Goal: Task Accomplishment & Management: Manage account settings

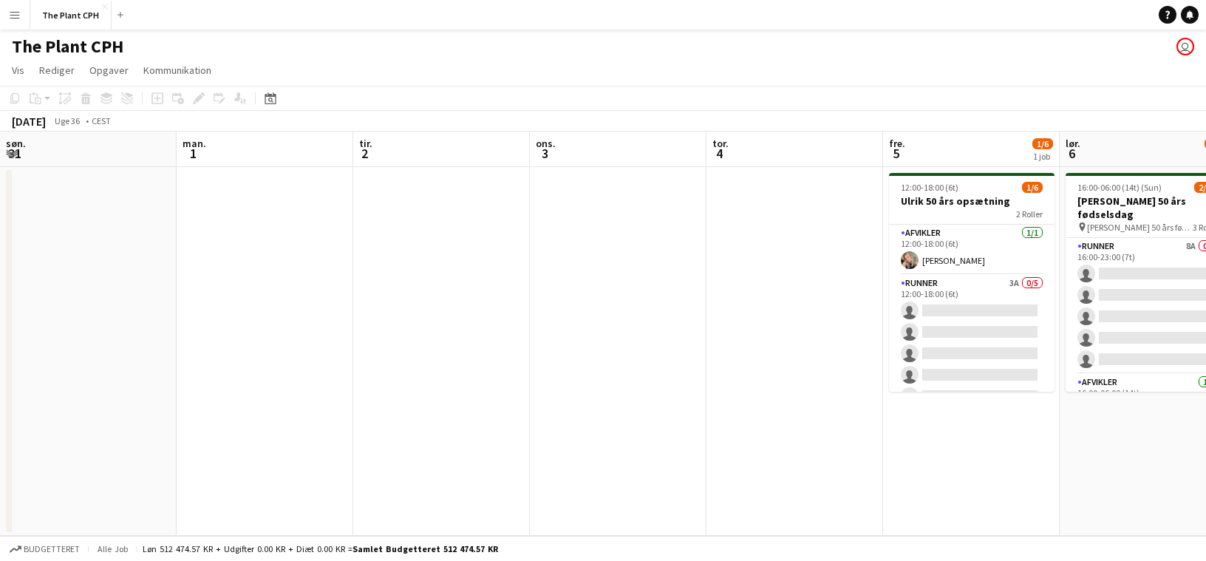
scroll to position [0, 561]
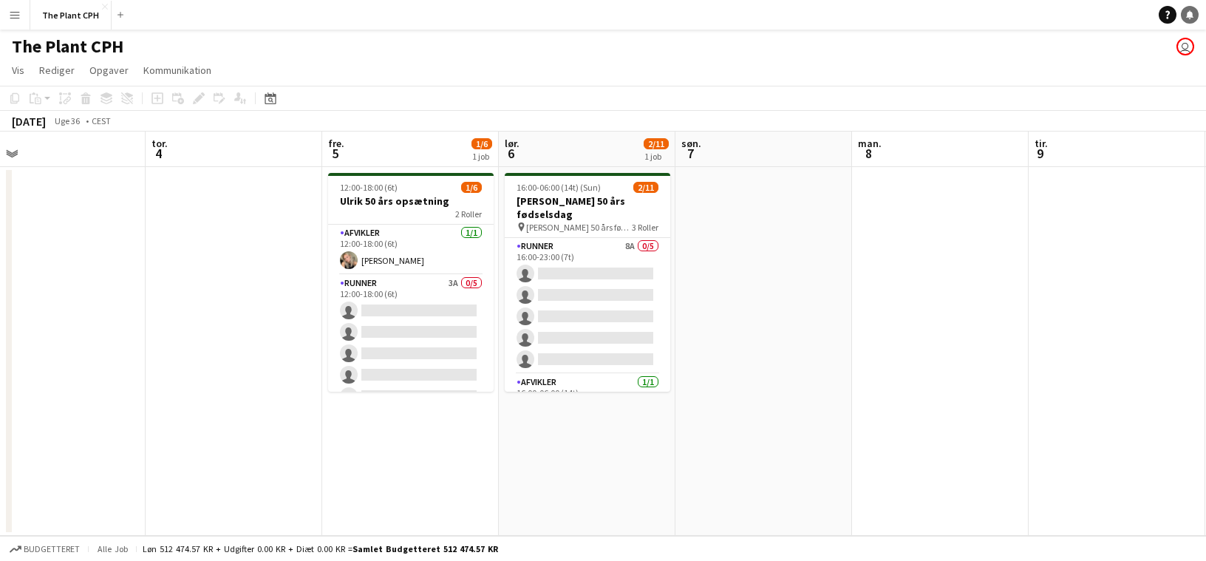
click at [1195, 17] on link "Notifikationer" at bounding box center [1190, 15] width 18 height 18
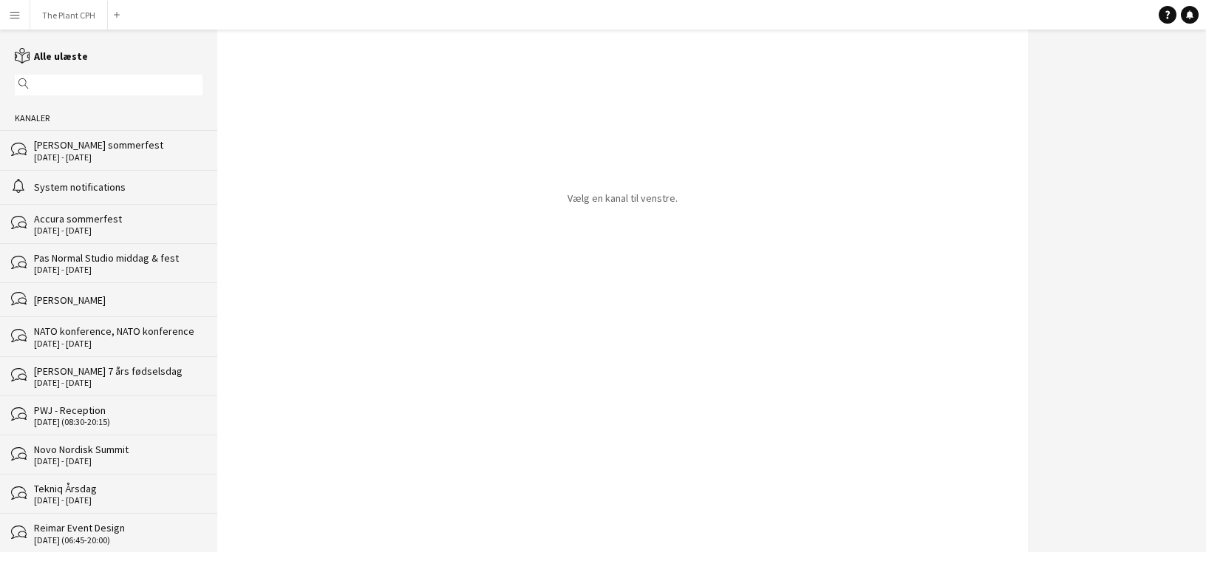
click at [120, 166] on div "bubbles [PERSON_NAME] sommerfest [DATE] - [DATE]" at bounding box center [108, 149] width 217 height 39
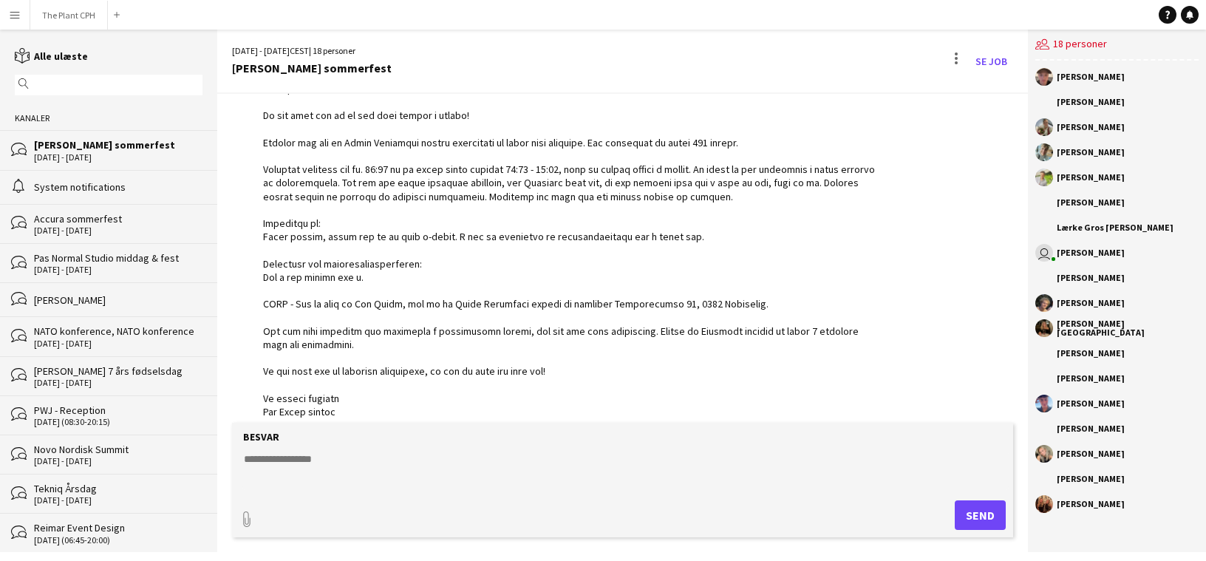
scroll to position [106, 0]
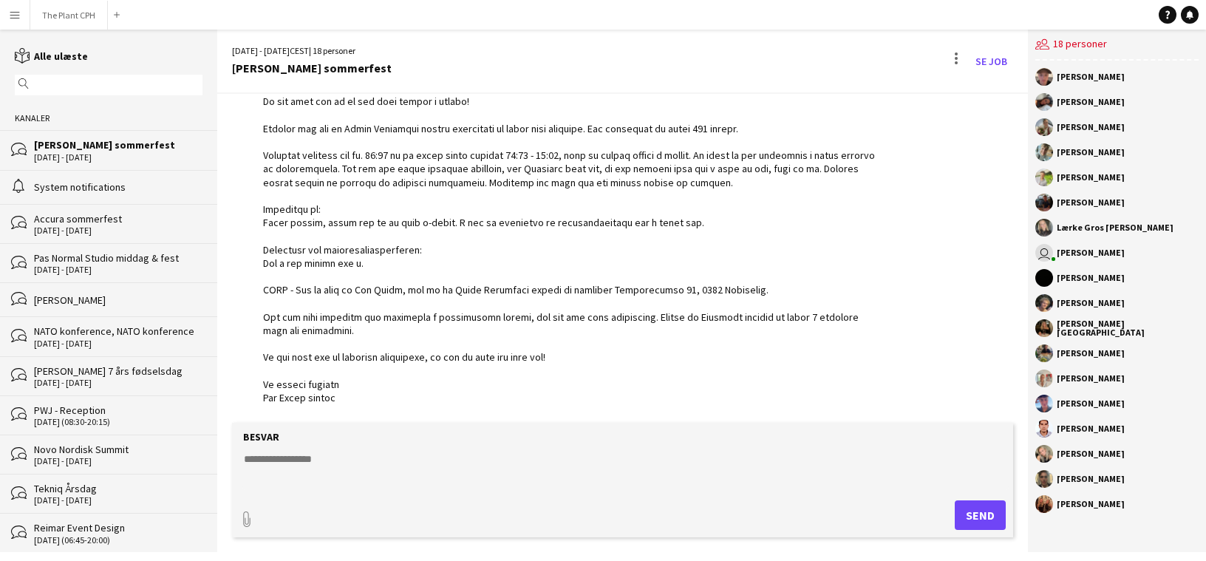
click at [84, 153] on div "[DATE] - [DATE]" at bounding box center [118, 157] width 168 height 10
click at [79, 186] on div "System notifications" at bounding box center [118, 186] width 168 height 13
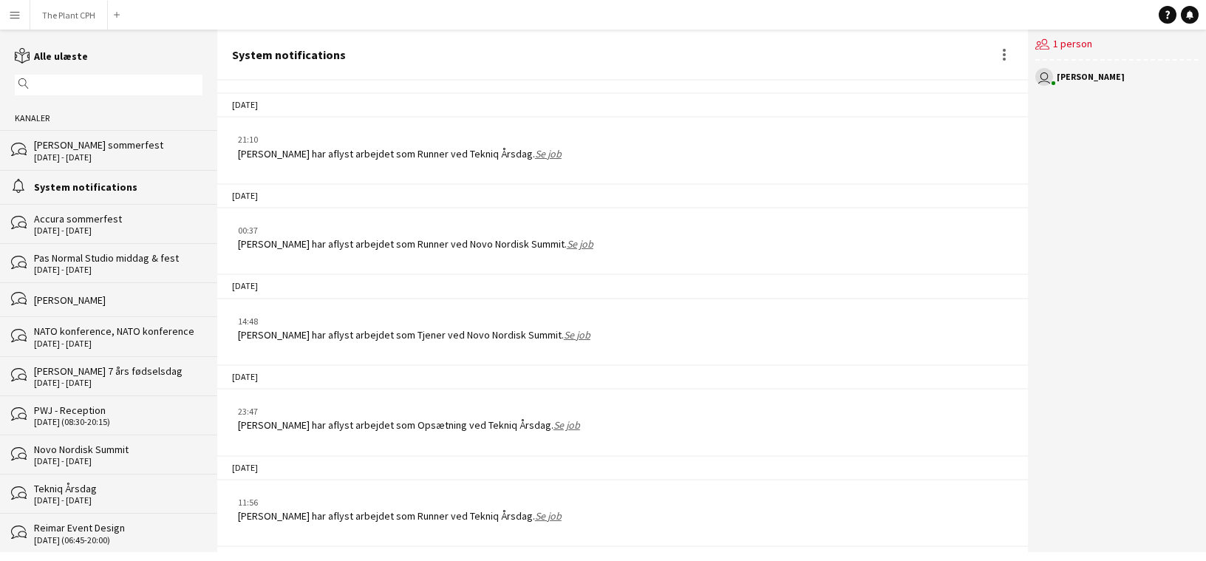
scroll to position [1920, 0]
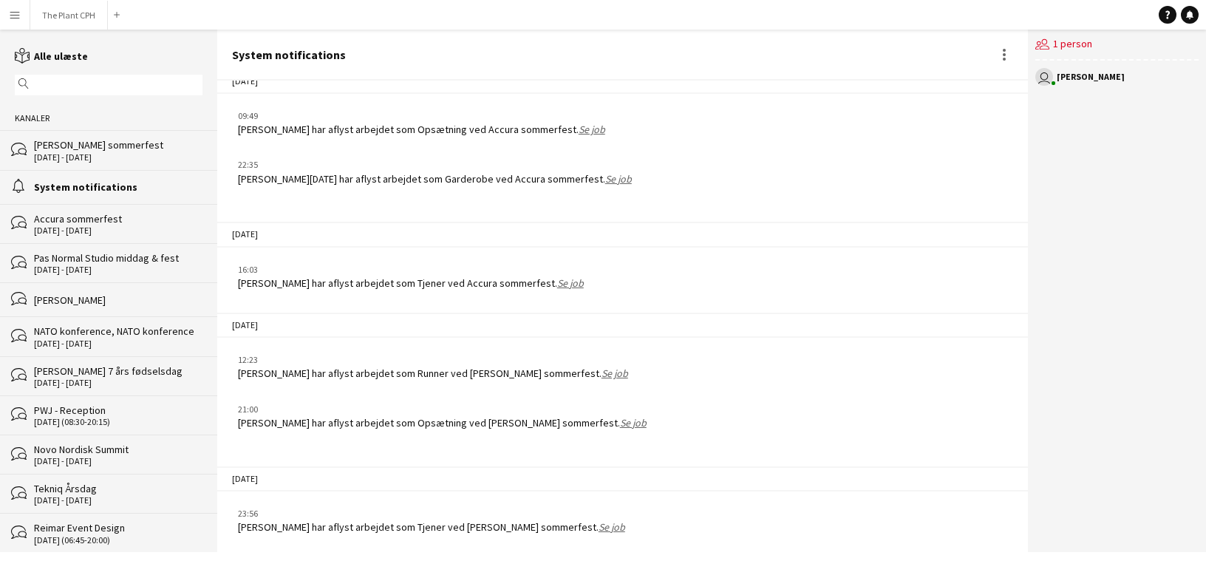
click at [100, 162] on div "bubbles [PERSON_NAME] sommerfest [DATE] - [DATE]" at bounding box center [108, 149] width 217 height 39
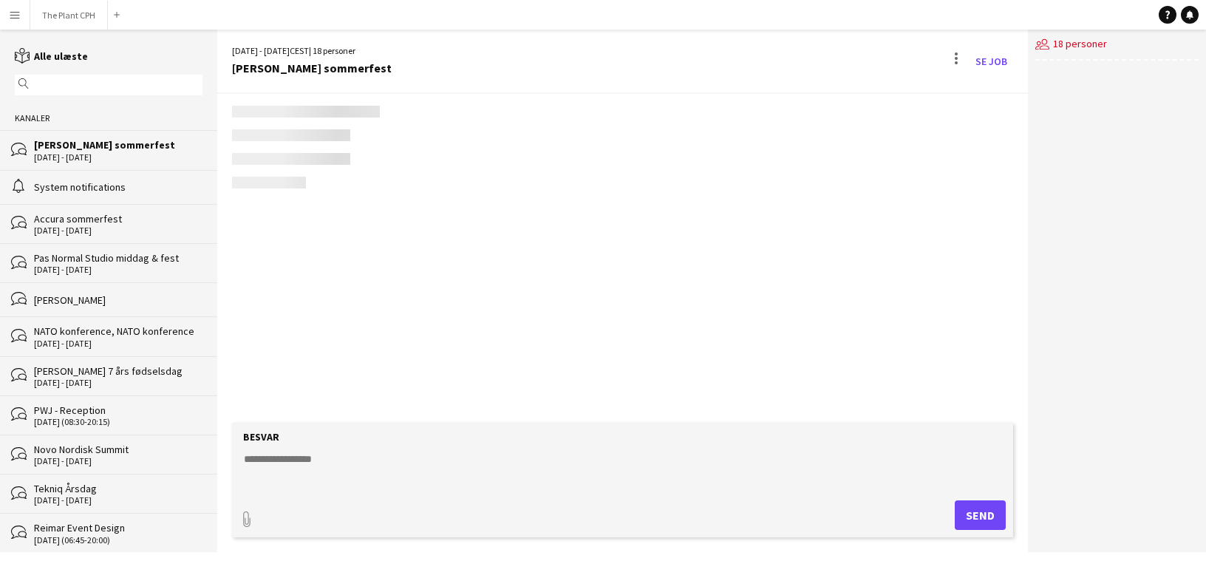
scroll to position [106, 0]
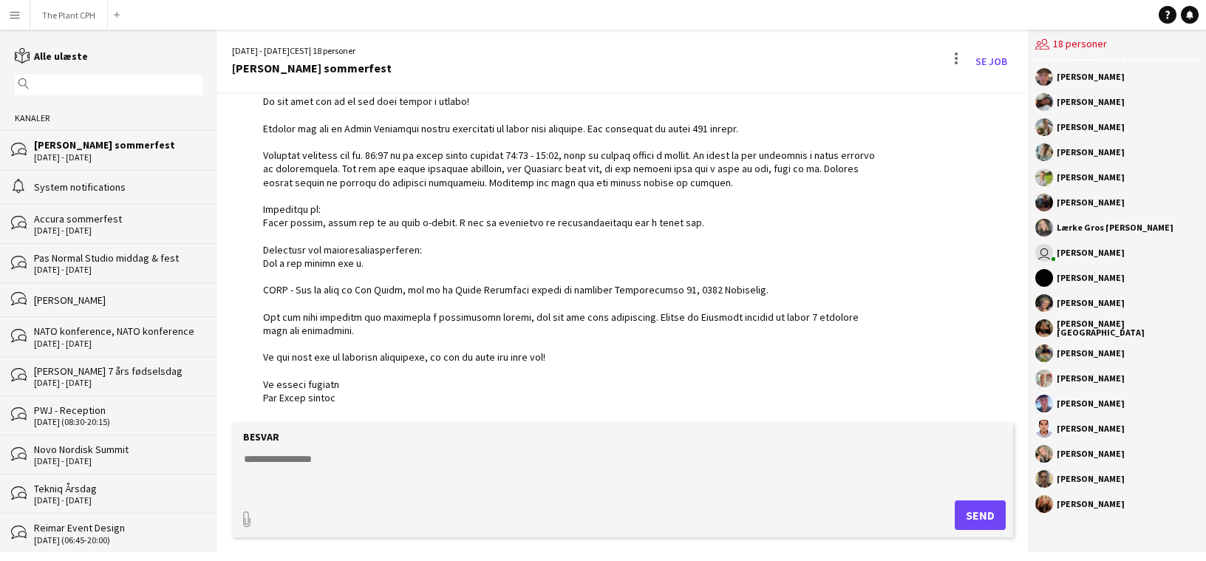
click at [83, 194] on div "alarm System notifications" at bounding box center [108, 187] width 217 height 34
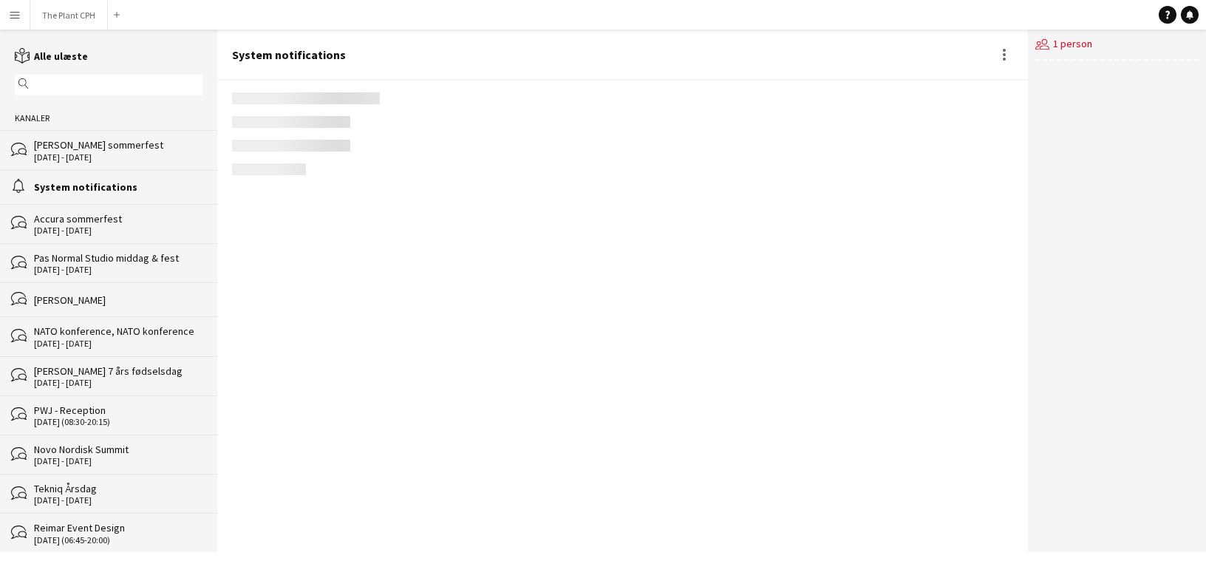
scroll to position [1920, 0]
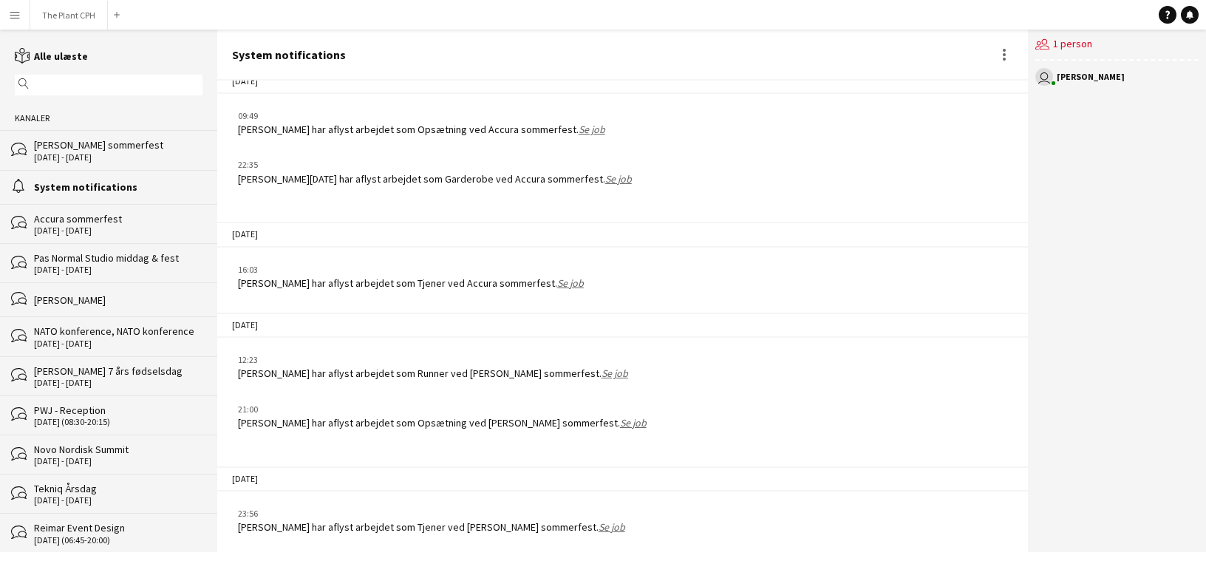
click at [100, 158] on div "[DATE] - [DATE]" at bounding box center [118, 157] width 168 height 10
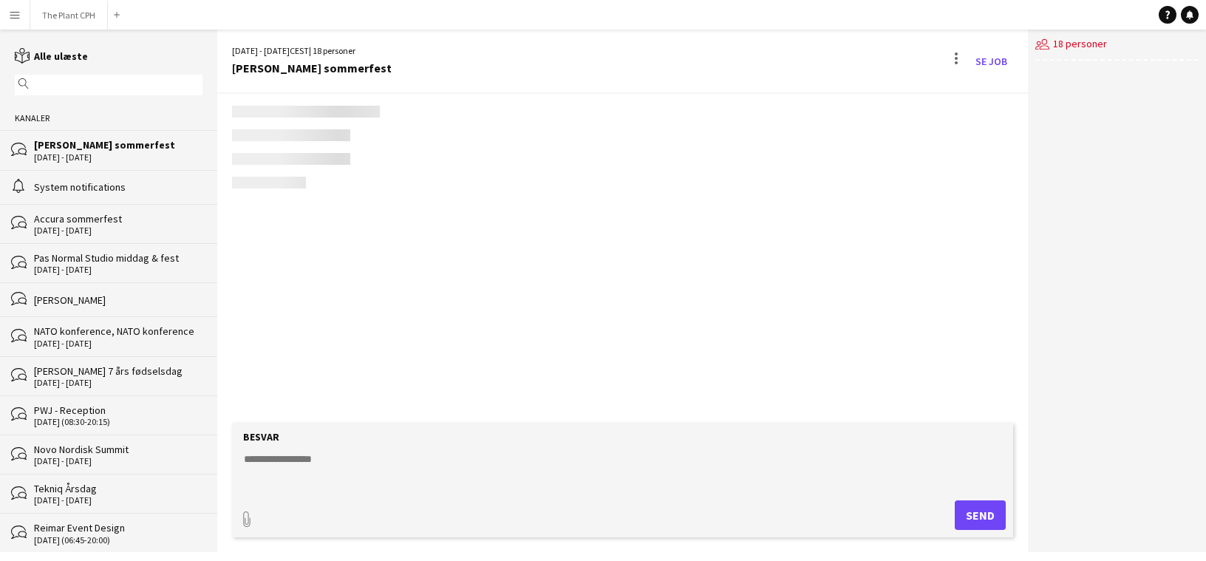
scroll to position [106, 0]
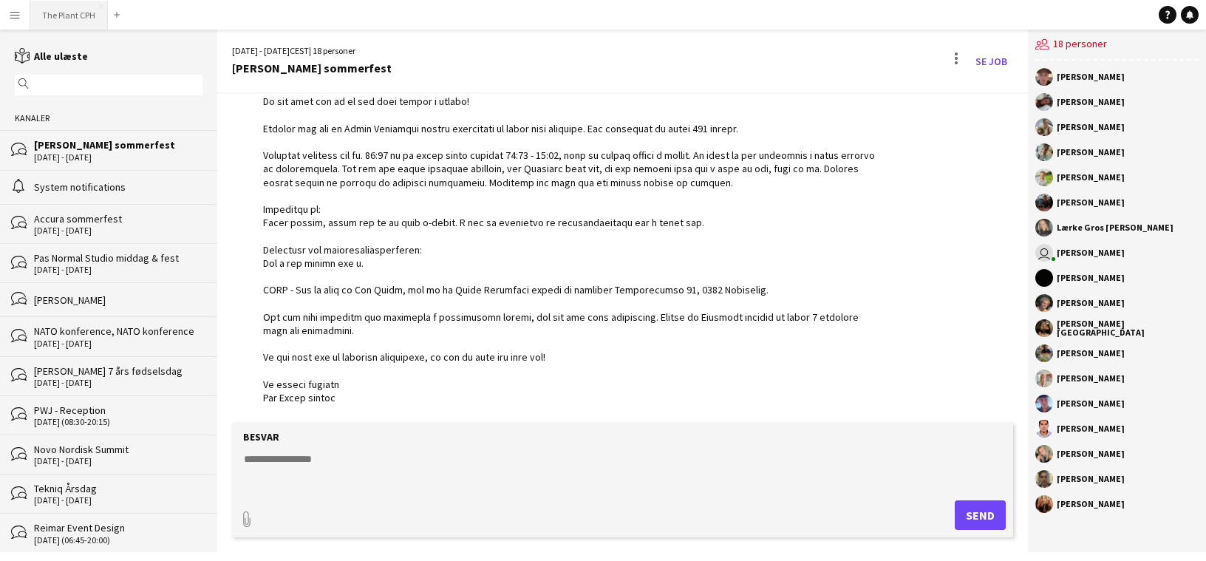
click at [75, 16] on button "The Plant CPH Luk" at bounding box center [69, 15] width 78 height 29
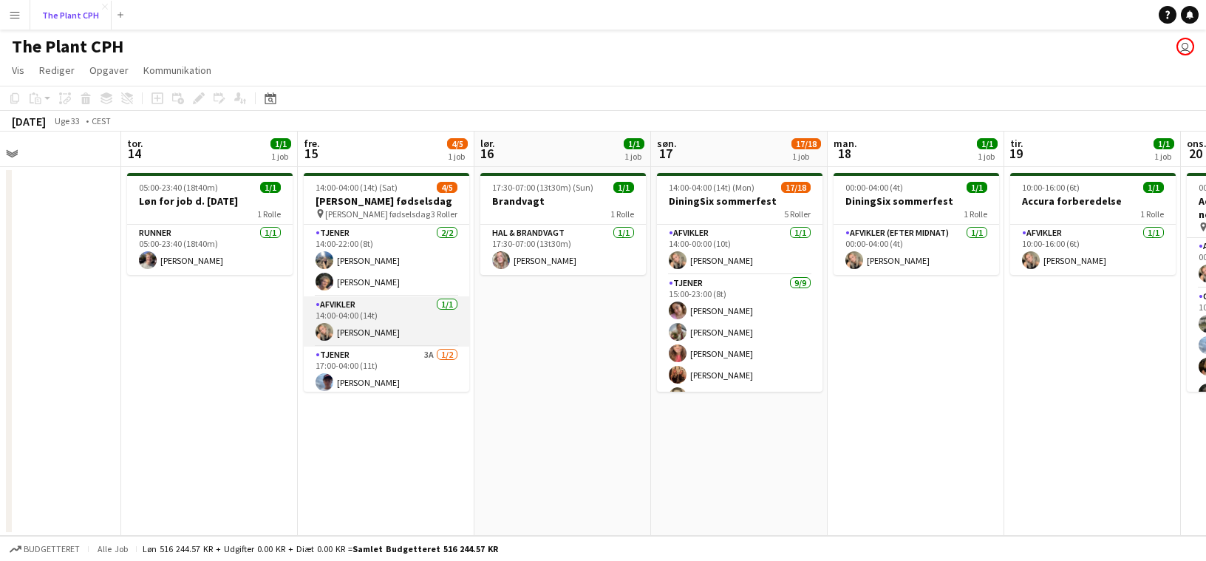
scroll to position [27, 0]
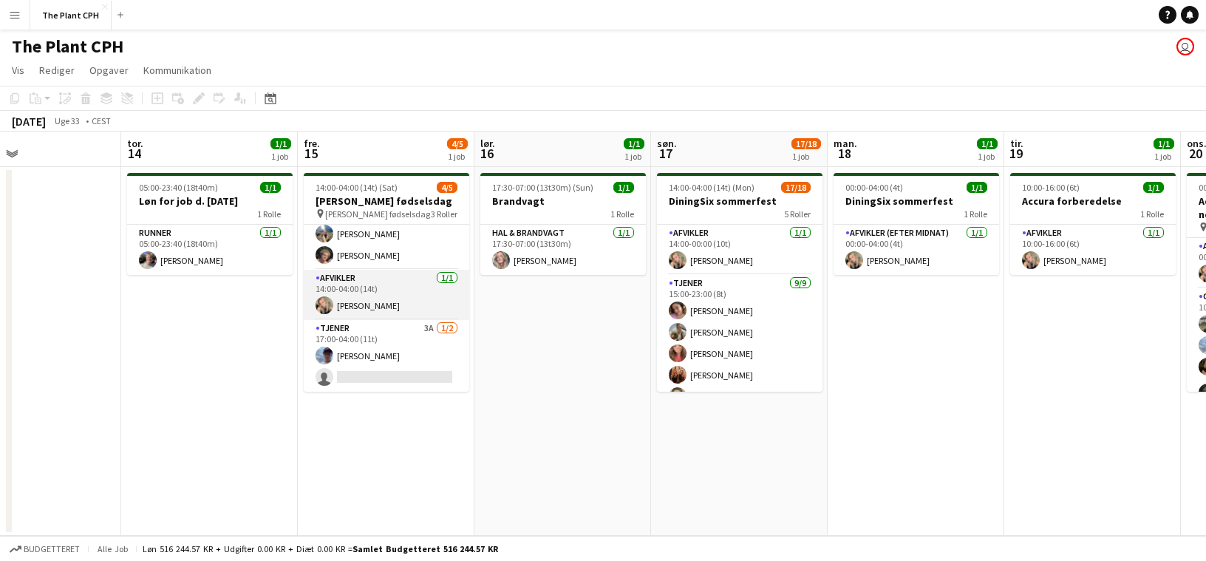
click at [399, 342] on app-card-role "Tjener 3A [DATE] 17:00-04:00 (11t) [PERSON_NAME] single-neutral-actions" at bounding box center [387, 356] width 166 height 72
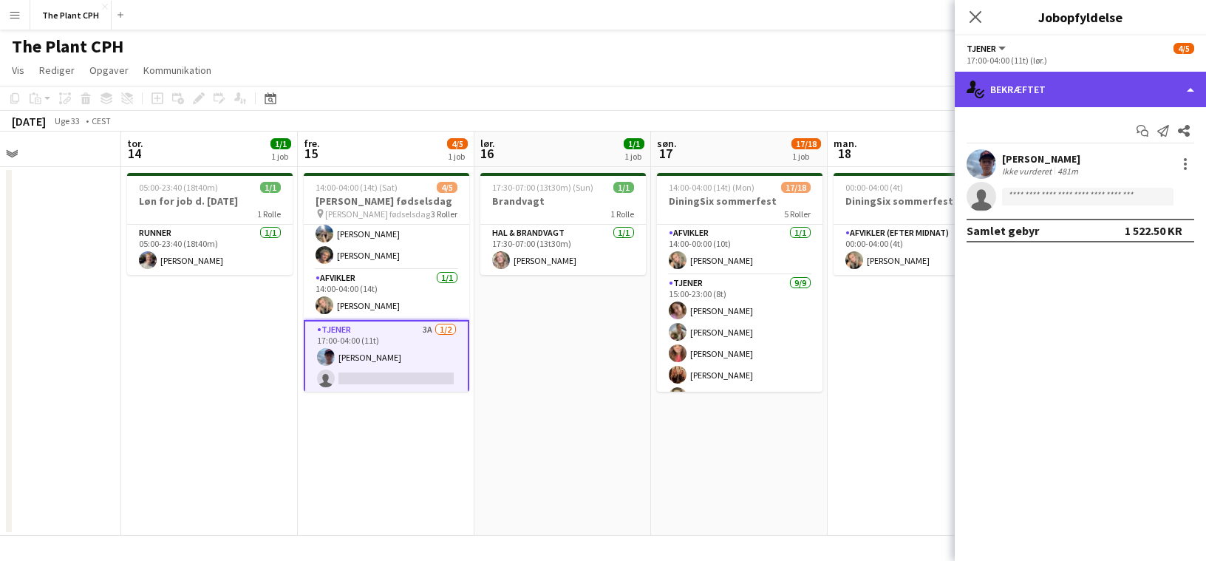
click at [1032, 98] on div "single-neutral-actions-check-2 Bekræftet" at bounding box center [1080, 89] width 251 height 35
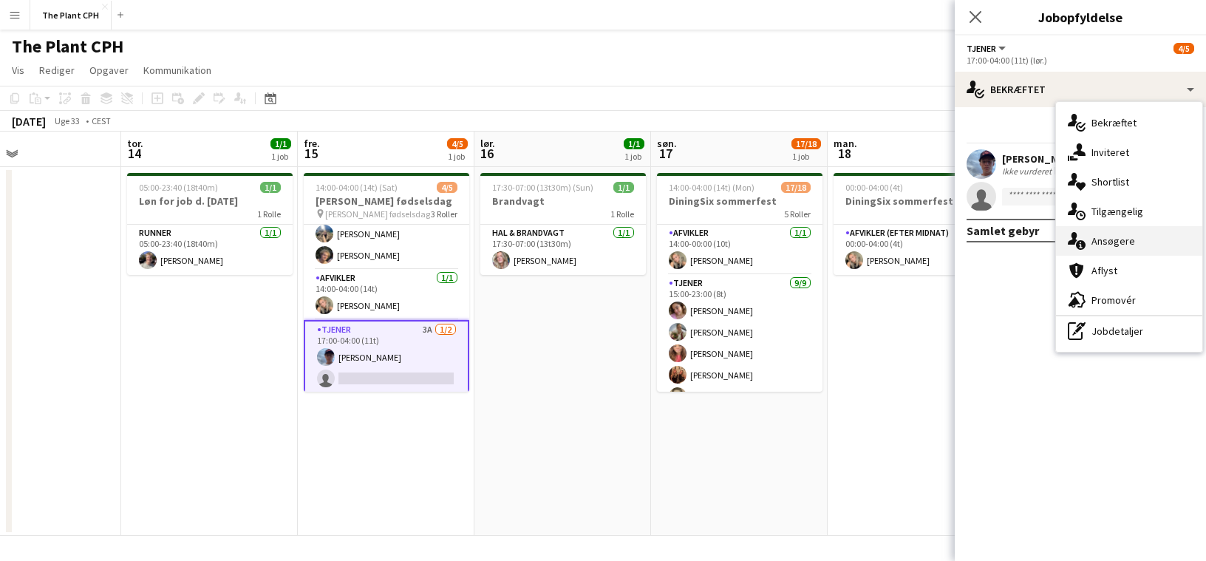
click at [1102, 235] on div "single-neutral-actions-information Ansøgere" at bounding box center [1129, 241] width 146 height 30
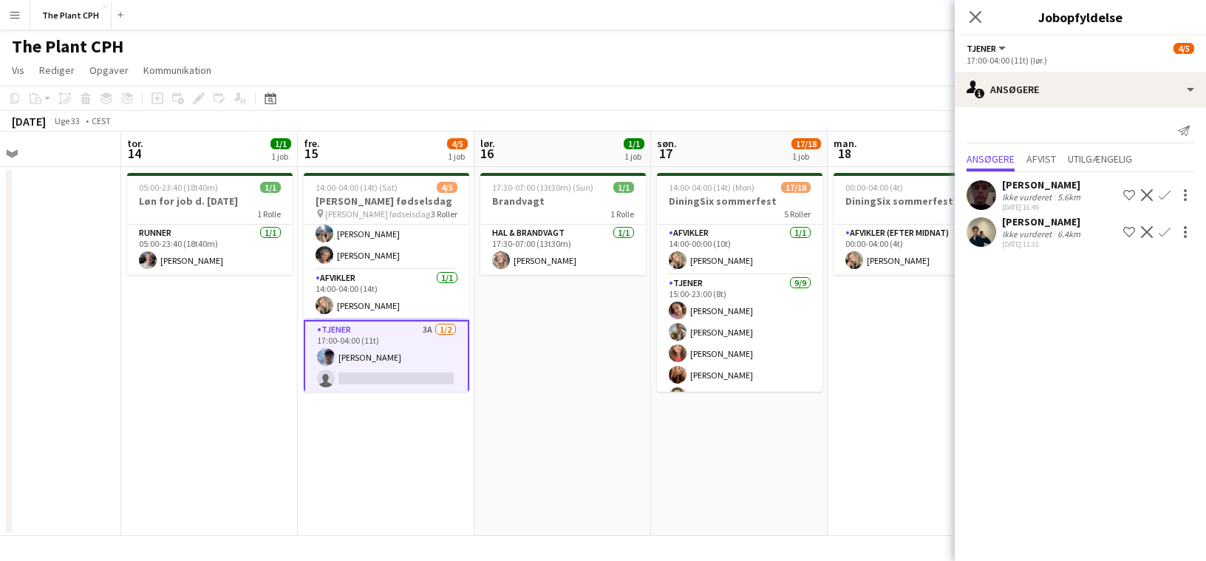
click at [751, 81] on app-page-menu "Vis Dagvisning udvidet Dagvisning kollapset Månedsvisning Datovælger Spring til…" at bounding box center [603, 72] width 1206 height 28
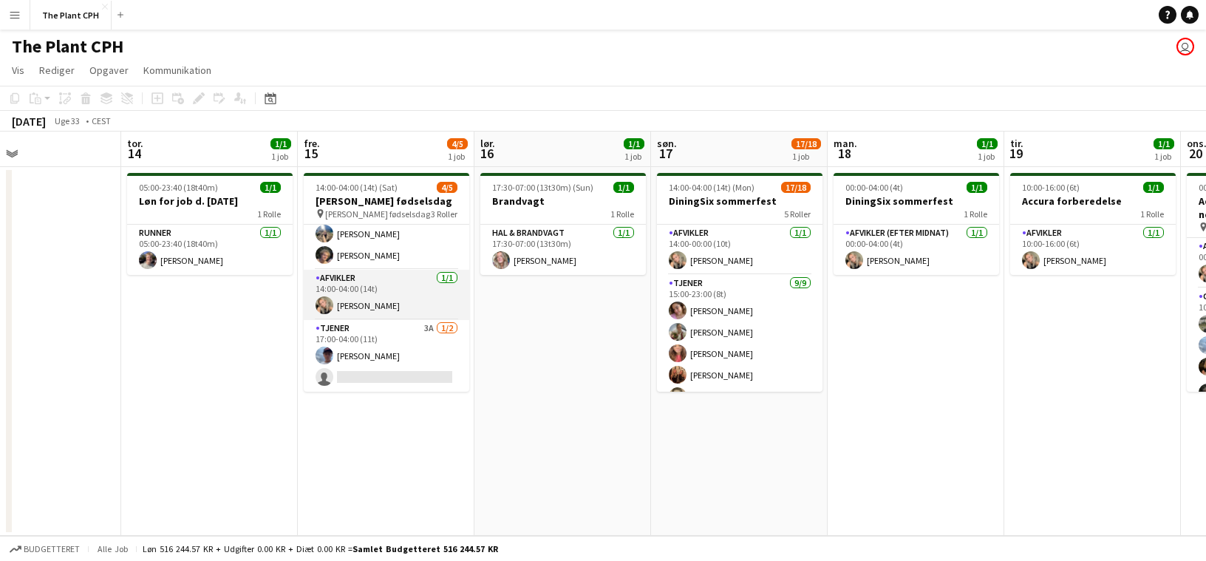
drag, startPoint x: 399, startPoint y: 336, endPoint x: 439, endPoint y: 306, distance: 50.1
click at [400, 335] on app-card-role "Tjener 3A [DATE] 17:00-04:00 (11t) [PERSON_NAME] single-neutral-actions" at bounding box center [387, 356] width 166 height 72
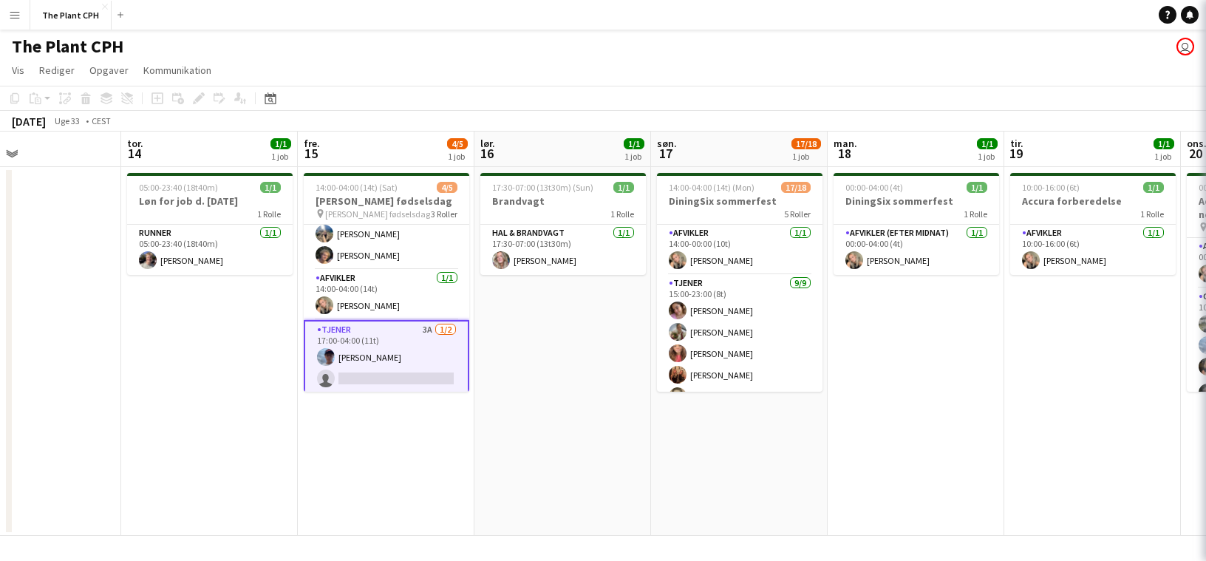
scroll to position [0, 584]
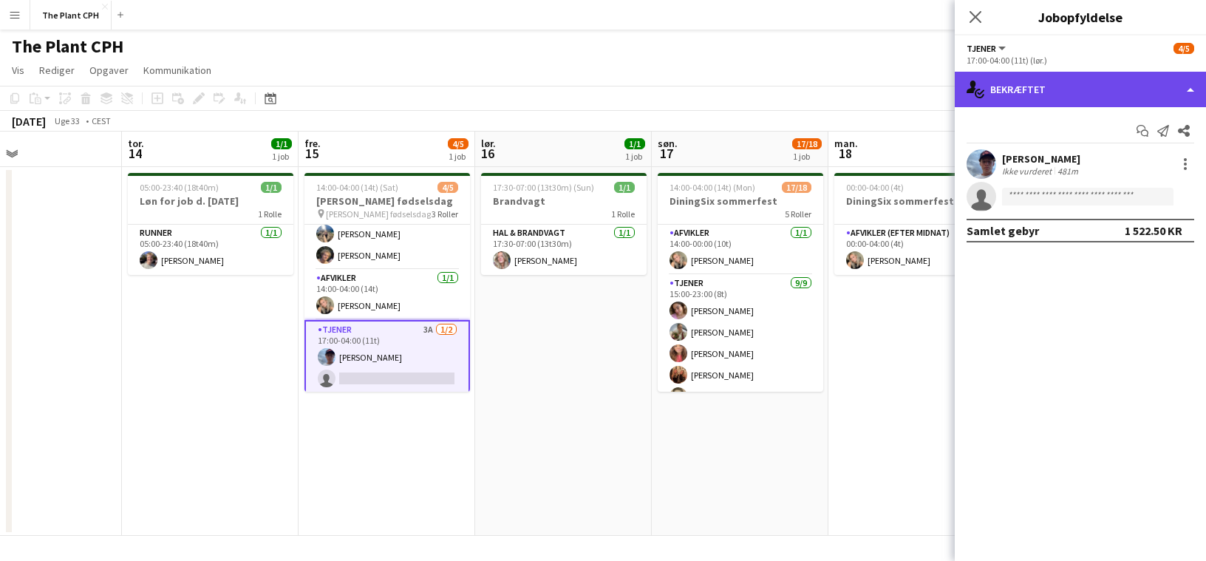
click at [1034, 78] on div "single-neutral-actions-check-2 Bekræftet" at bounding box center [1080, 89] width 251 height 35
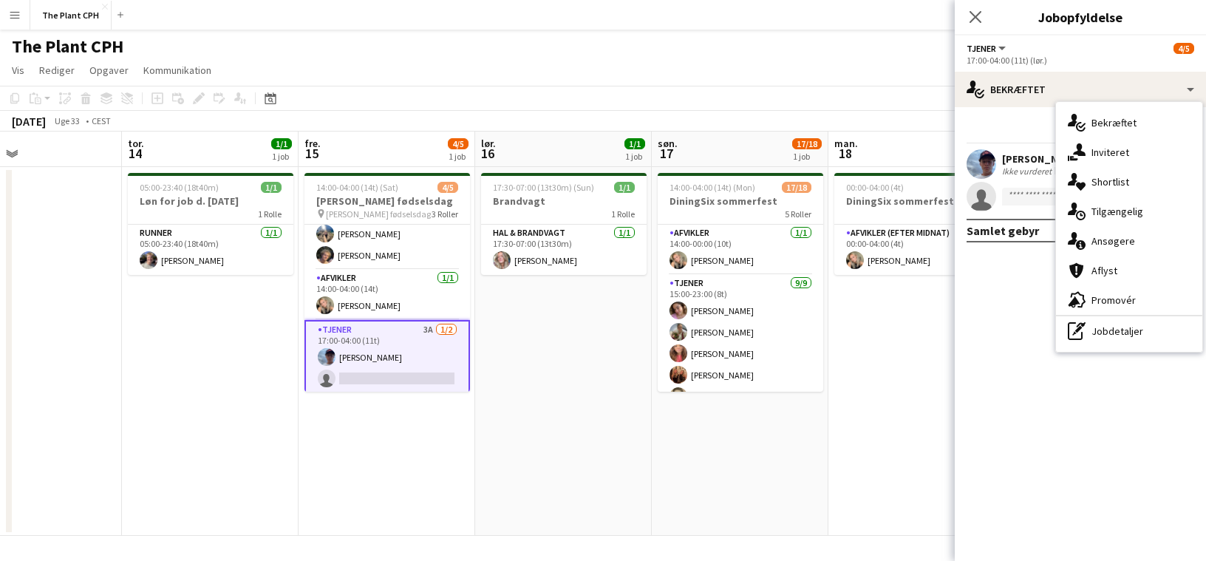
click at [1142, 238] on div "single-neutral-actions-information Ansøgere" at bounding box center [1129, 241] width 146 height 30
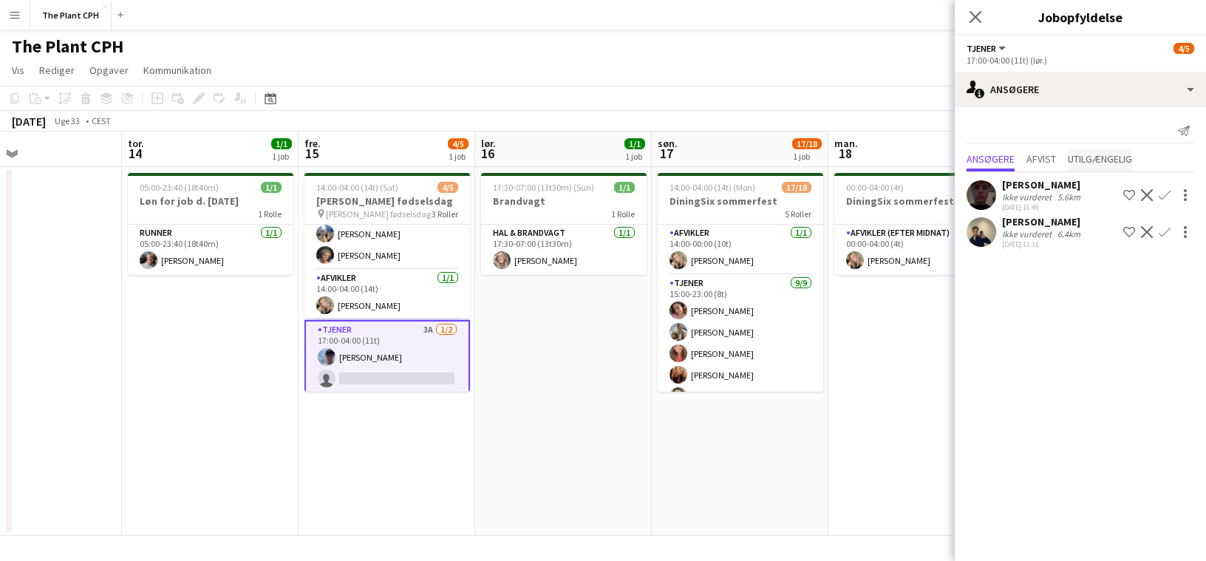
click at [1096, 159] on span "Utilgængelig" at bounding box center [1100, 159] width 64 height 10
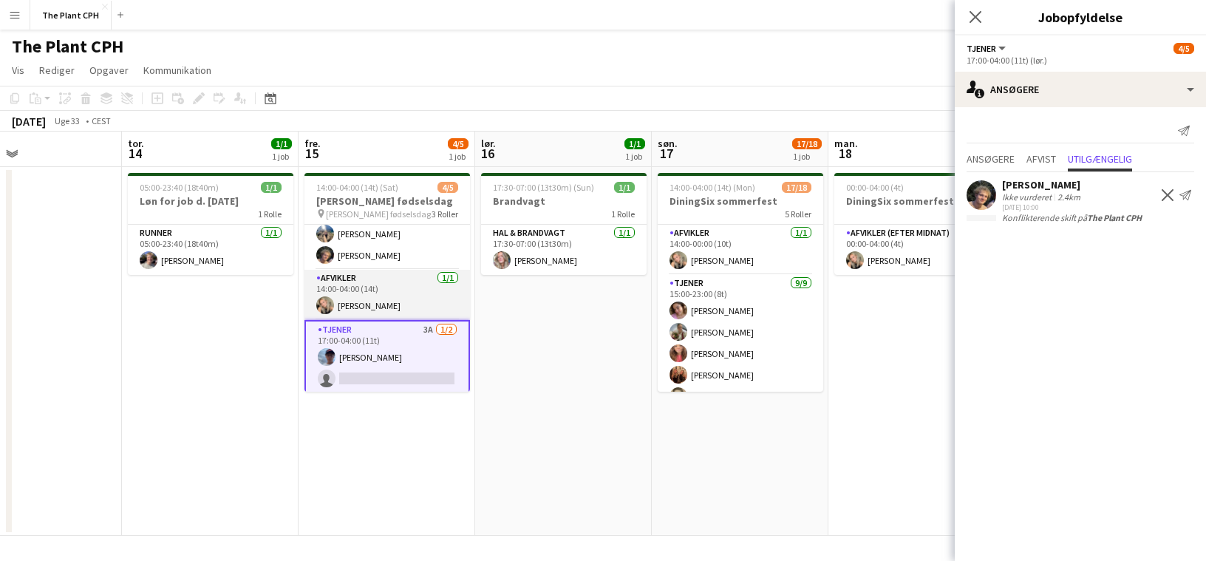
scroll to position [0, 0]
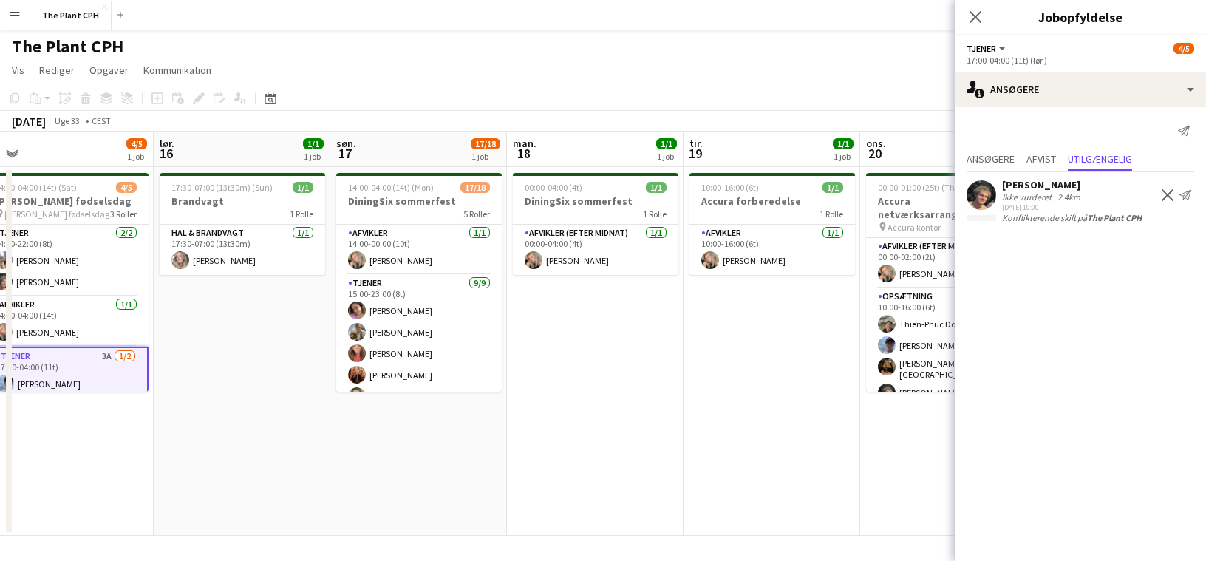
click at [609, 329] on app-date-cell "00:00-04:00 (4t) 1/1 DiningSix sommerfest 1 Rolle Afvikler (efter midnat) [DATE…" at bounding box center [595, 351] width 177 height 369
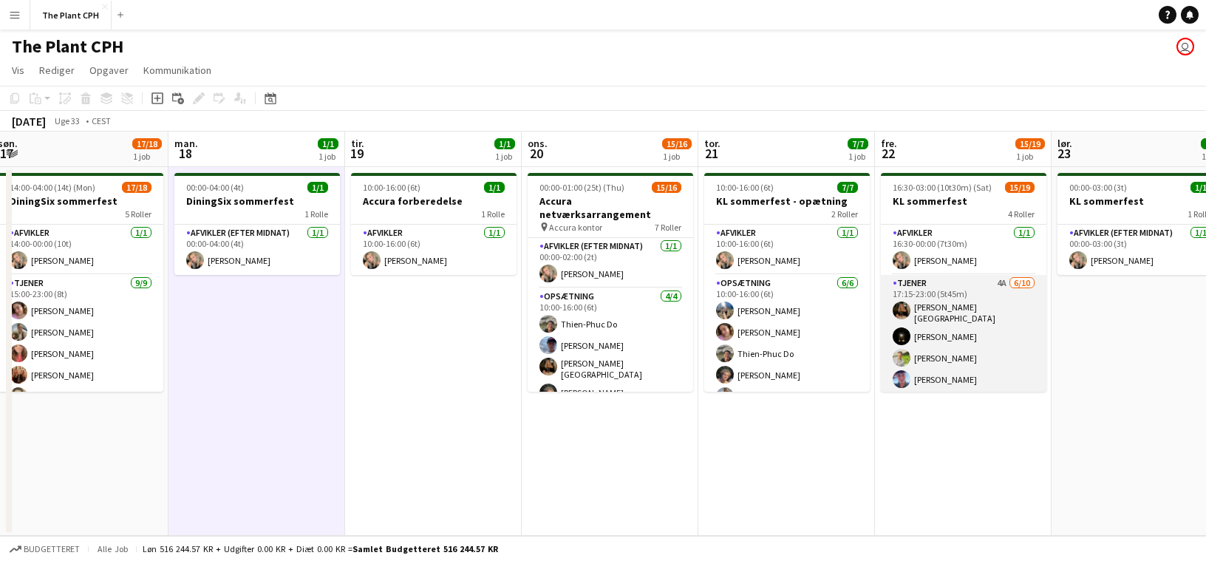
scroll to position [0, 537]
click at [983, 317] on app-card-role "Tjener 4A [DATE] 17:15-23:00 (5t45m) [PERSON_NAME]-[PERSON_NAME] [PERSON_NAME] …" at bounding box center [964, 399] width 166 height 248
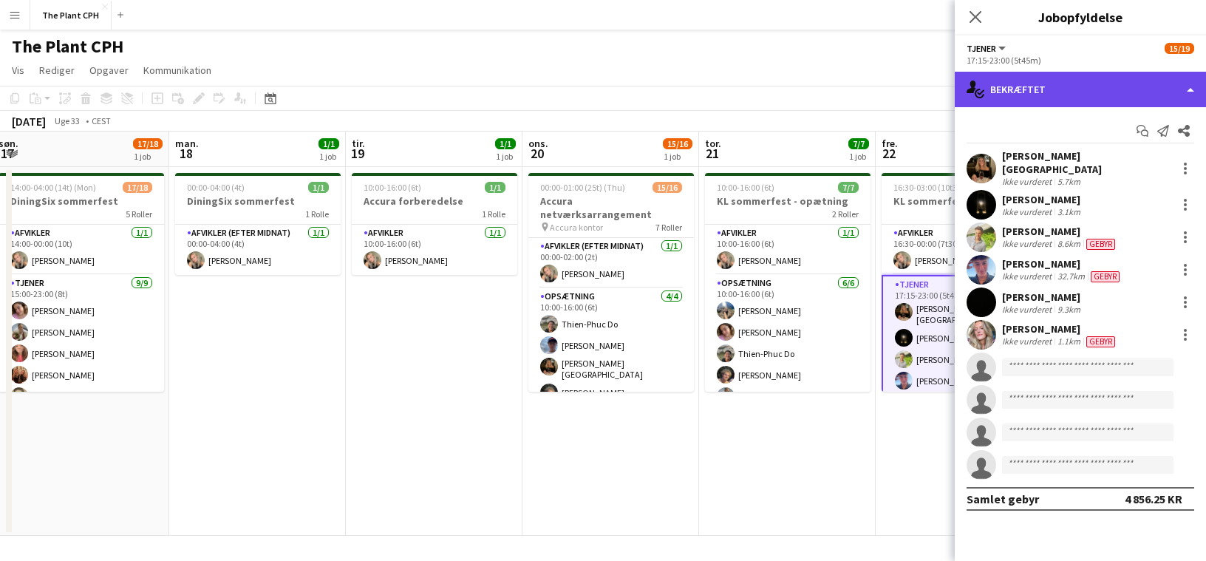
click at [1064, 86] on div "single-neutral-actions-check-2 Bekræftet" at bounding box center [1080, 89] width 251 height 35
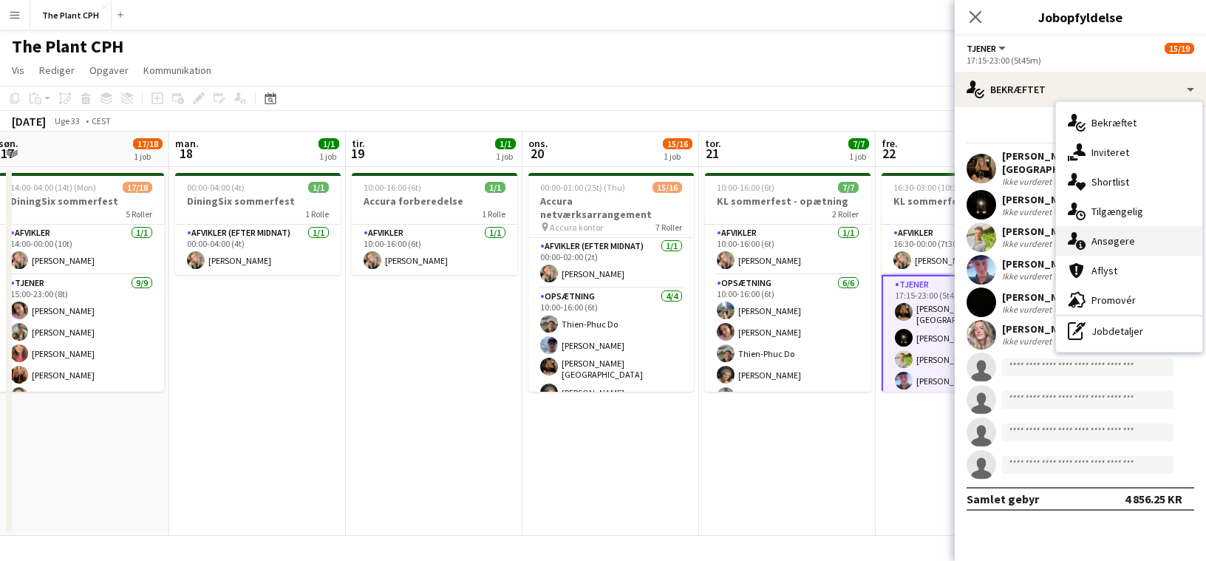
click at [1115, 242] on div "single-neutral-actions-information Ansøgere" at bounding box center [1129, 241] width 146 height 30
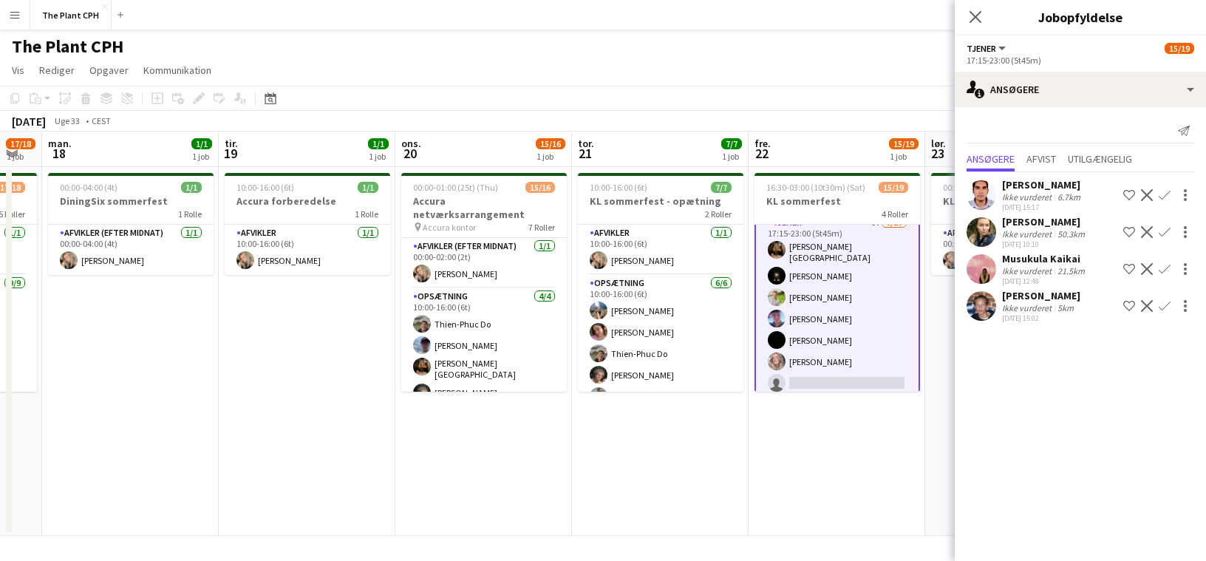
scroll to position [0, 0]
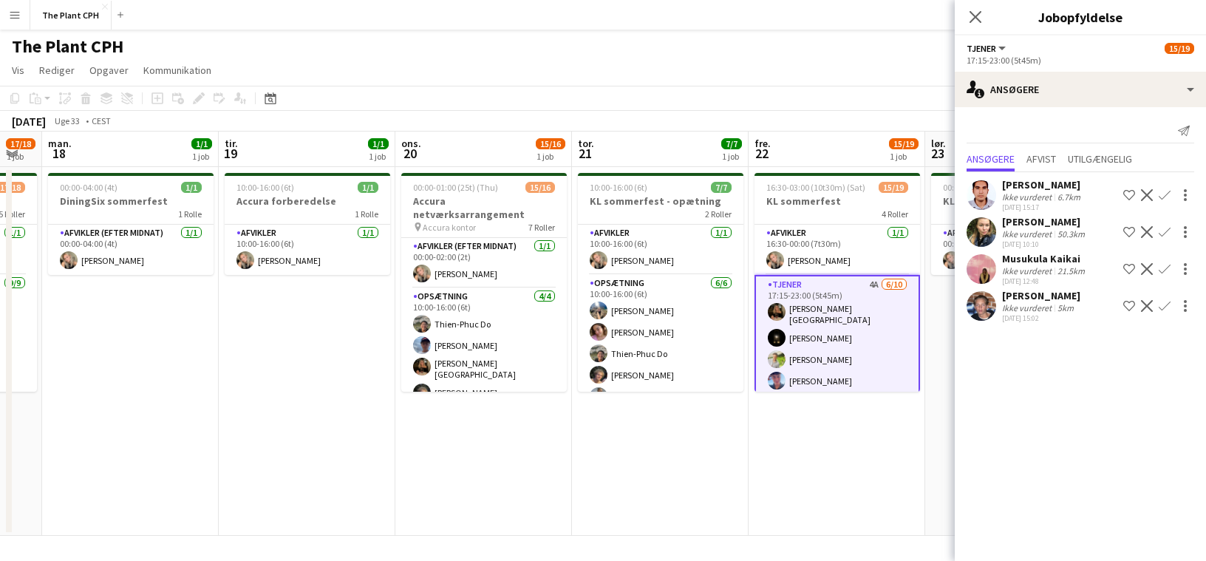
click at [796, 94] on app-toolbar "Kopier Indsæt Indsæt Kommando V Indsæt med mandskab Kommando Skift V Indsæt lin…" at bounding box center [603, 98] width 1206 height 25
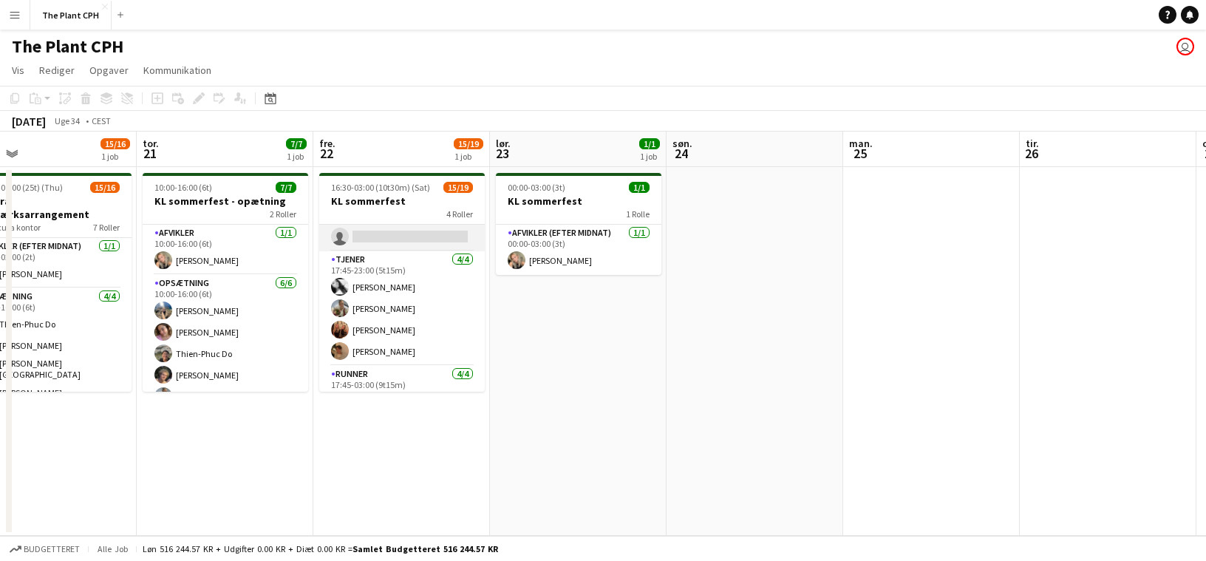
scroll to position [355, 0]
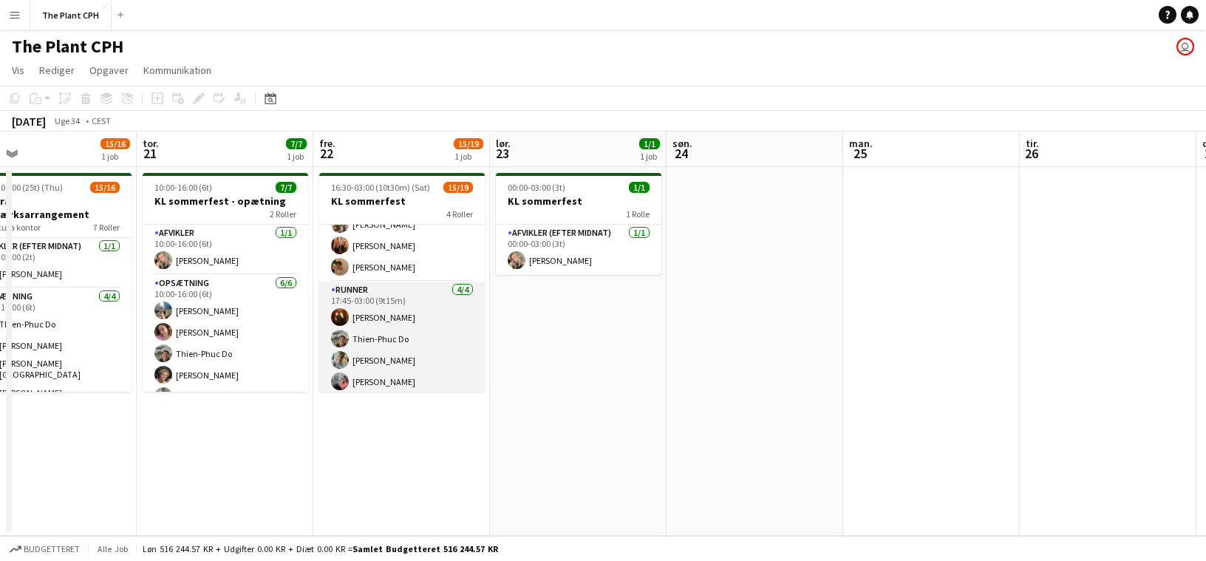
click at [437, 330] on app-card-role "Runner [DATE] 17:45-03:00 (9t15m) [PERSON_NAME] Do [PERSON_NAME] [PERSON_NAME]" at bounding box center [402, 339] width 166 height 115
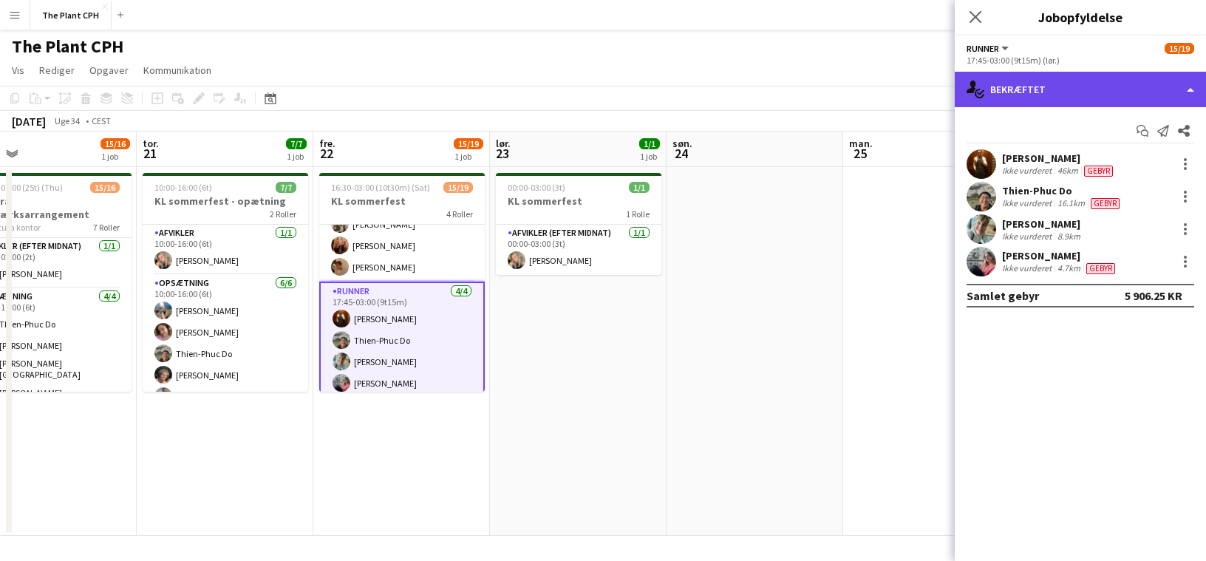
click at [1074, 75] on div "single-neutral-actions-check-2 Bekræftet" at bounding box center [1080, 89] width 251 height 35
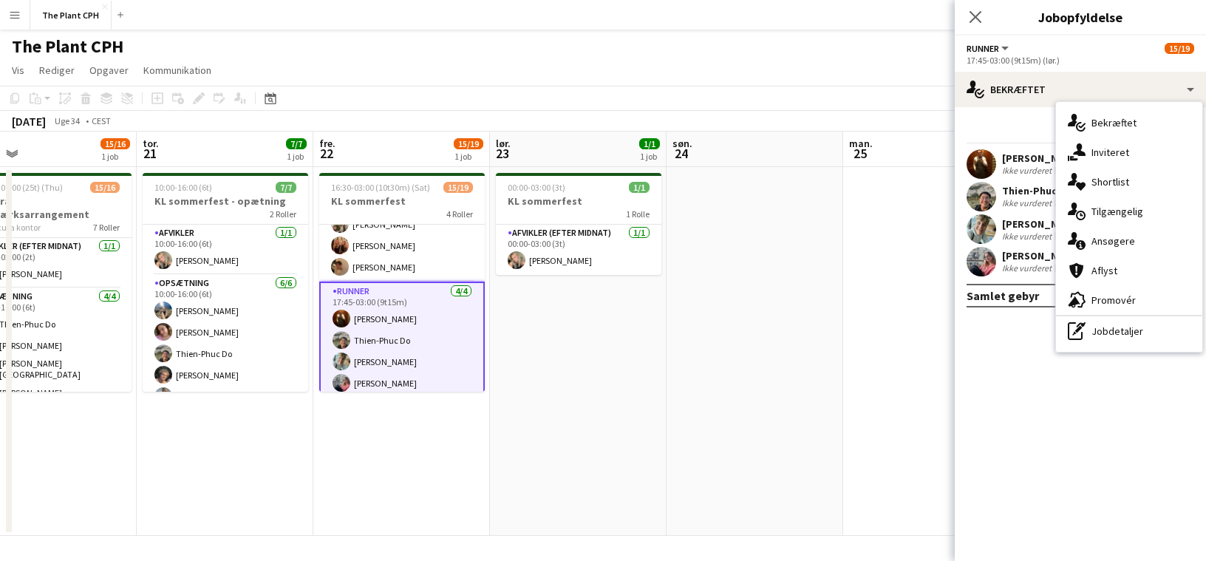
click at [1145, 249] on div "single-neutral-actions-information Ansøgere" at bounding box center [1129, 241] width 146 height 30
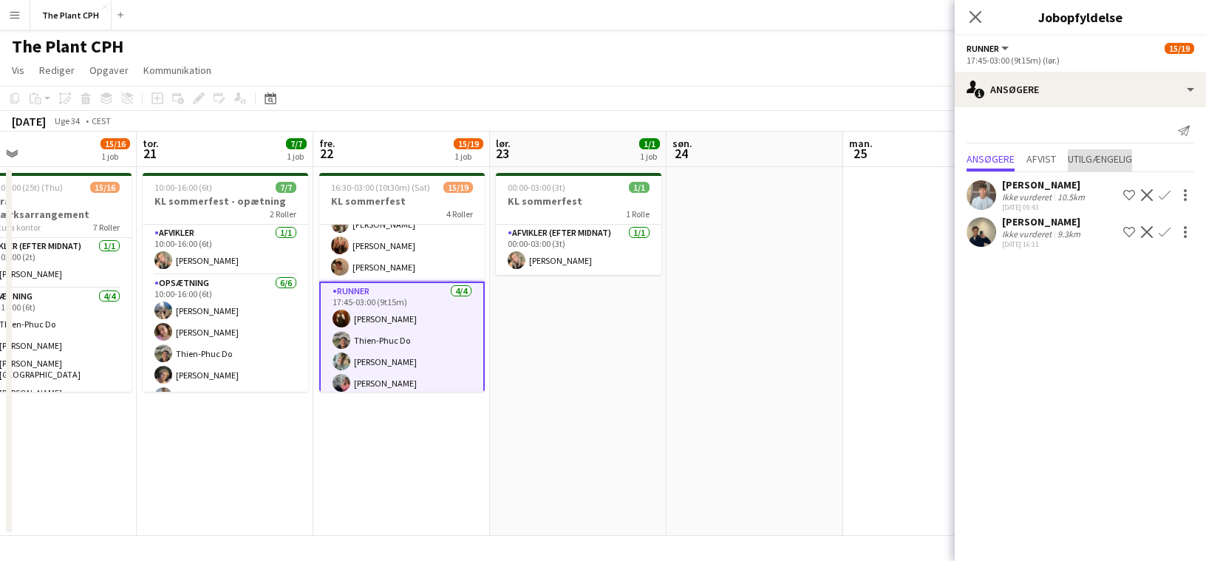
click at [1080, 163] on span "Utilgængelig" at bounding box center [1100, 159] width 64 height 10
click at [1054, 160] on span "Afvist" at bounding box center [1041, 159] width 30 height 10
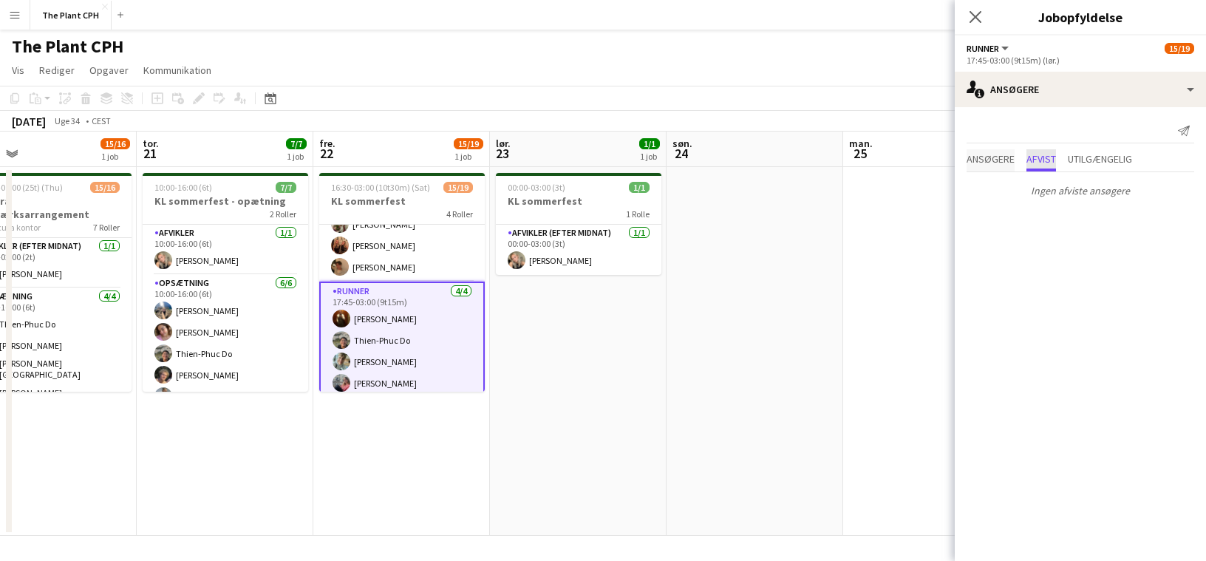
click at [980, 156] on span "Ansøgere" at bounding box center [990, 159] width 48 height 10
